Goal: Task Accomplishment & Management: Manage account settings

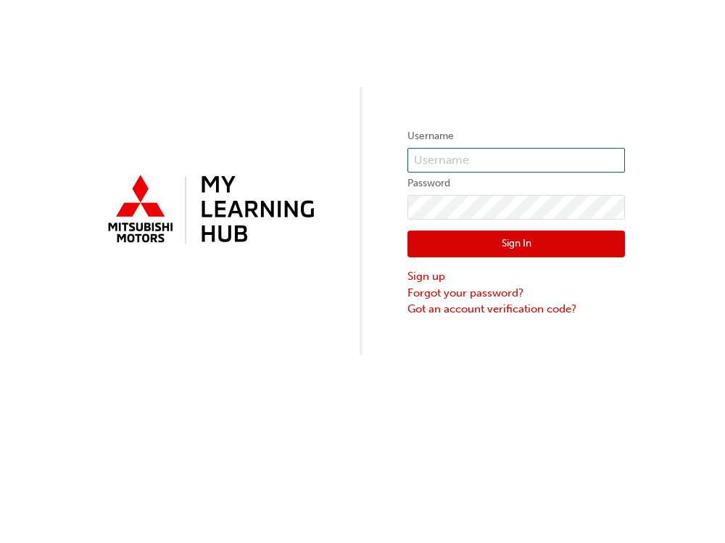
click at [454, 153] on input "text" at bounding box center [517, 160] width 218 height 25
click at [454, 160] on input "text" at bounding box center [517, 160] width 218 height 25
type input "585524"
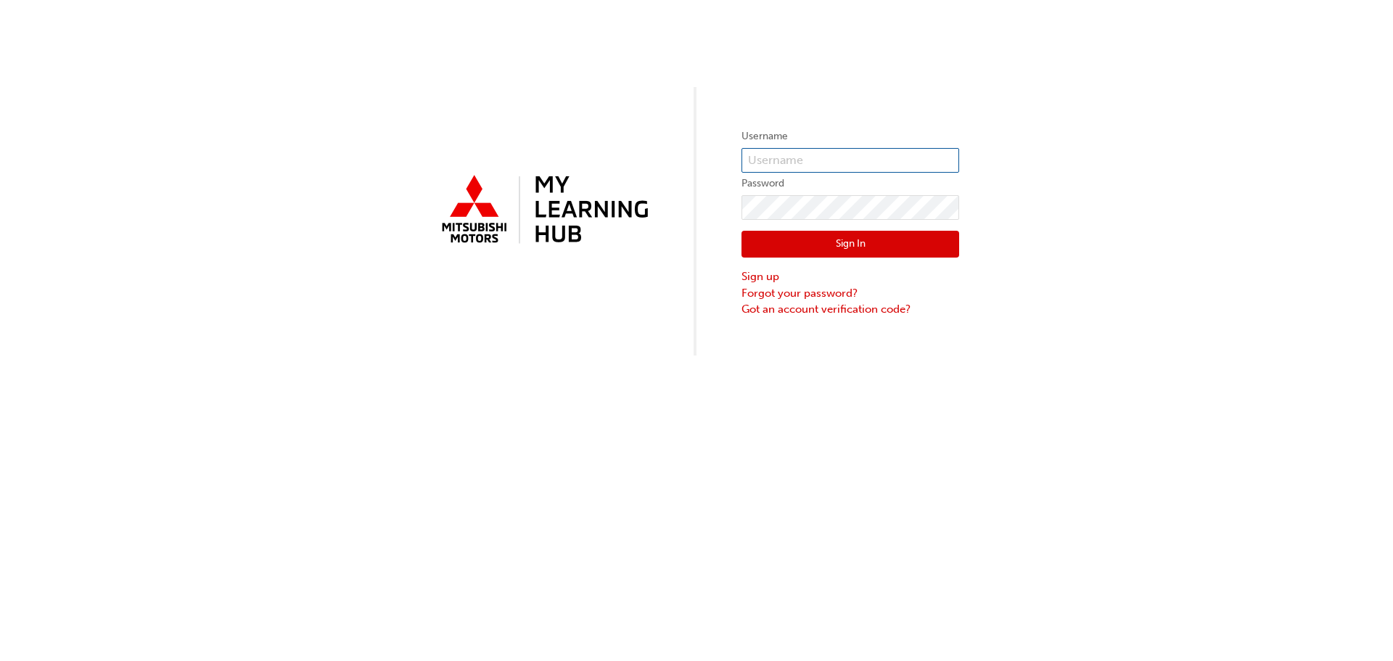
click at [815, 149] on input "text" at bounding box center [850, 160] width 218 height 25
